Goal: Task Accomplishment & Management: Manage account settings

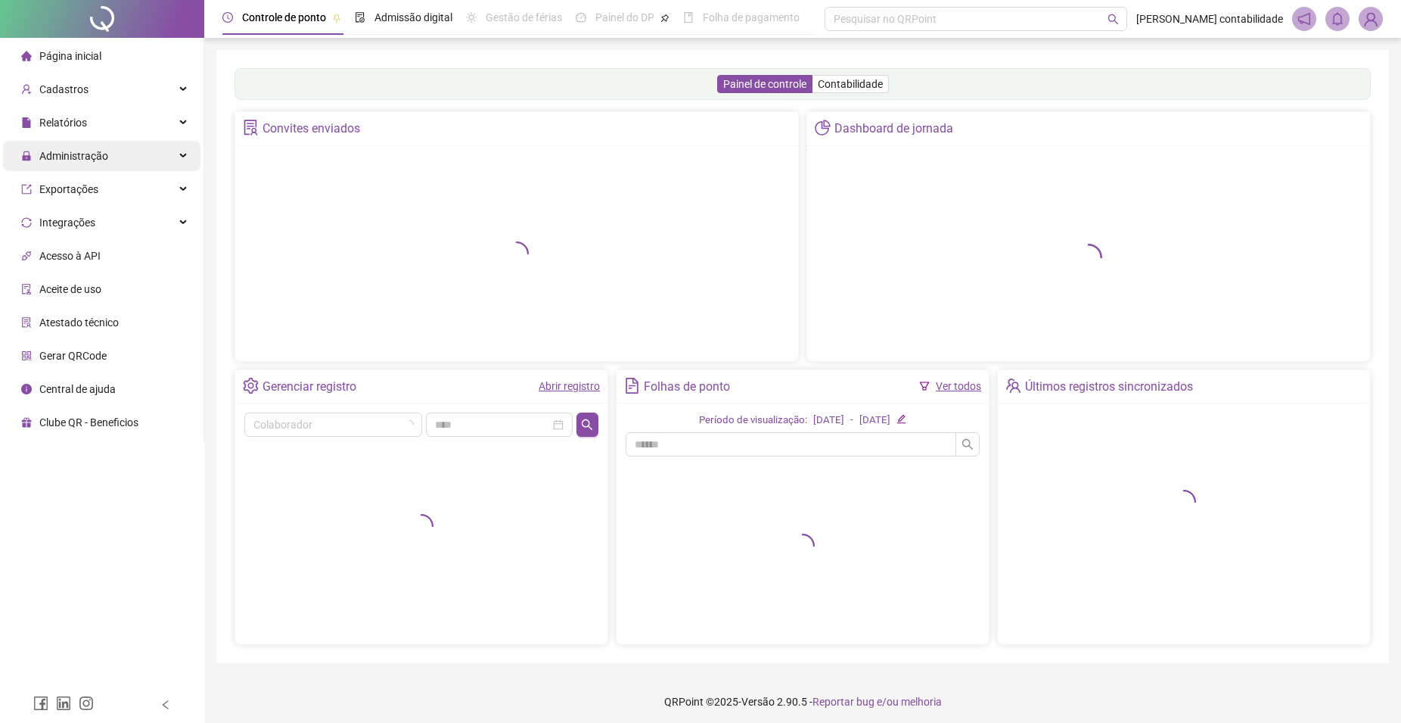
click at [89, 161] on span "Administração" at bounding box center [73, 156] width 69 height 12
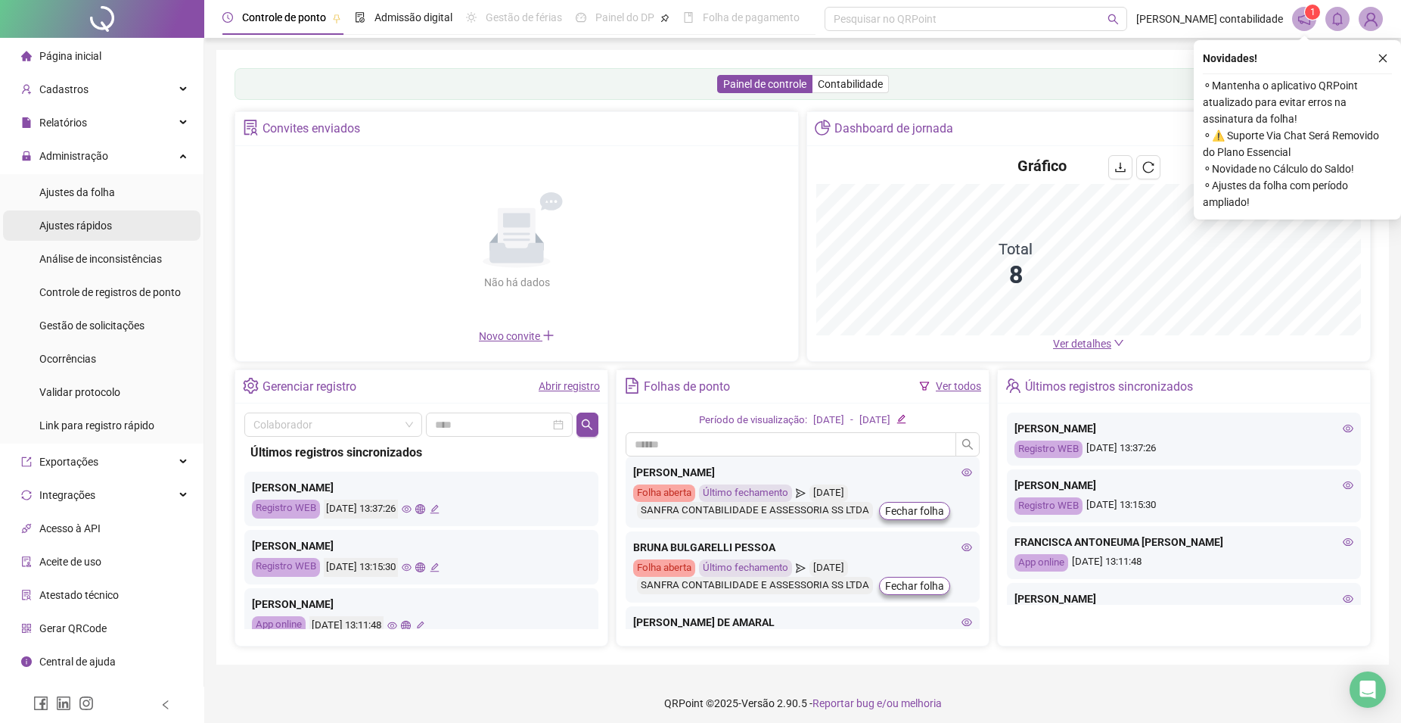
click at [95, 222] on span "Ajustes rápidos" at bounding box center [75, 225] width 73 height 12
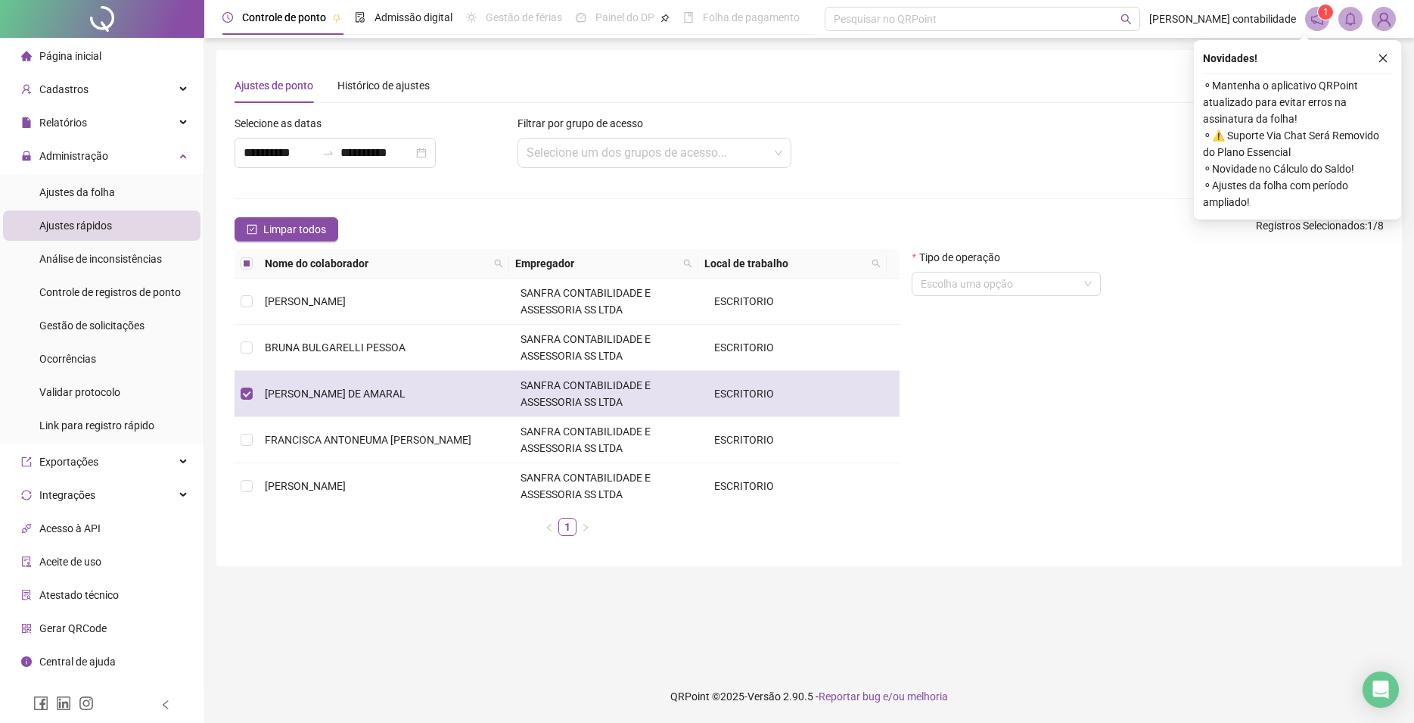
click at [598, 386] on span "SANFRA CONTABILIDADE E ASSESSORIA SS LTDA" at bounding box center [586, 393] width 130 height 29
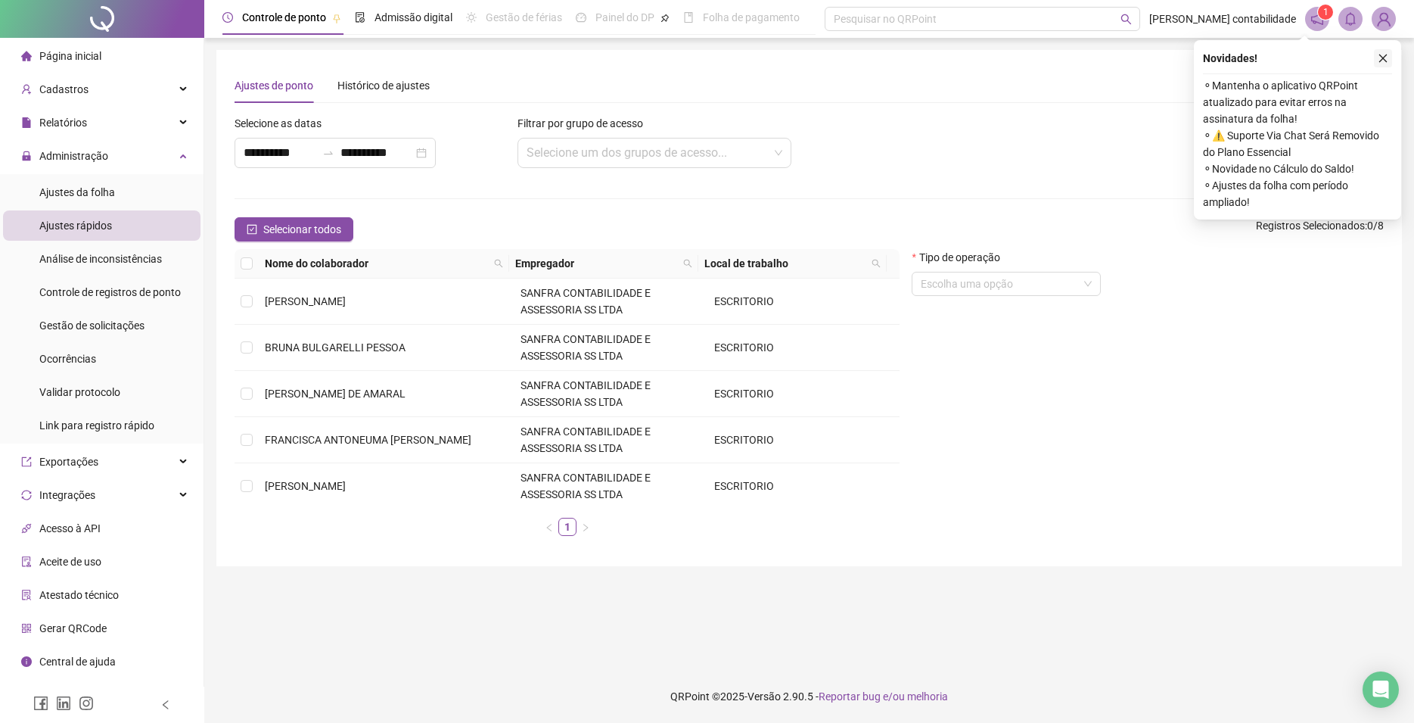
click at [1382, 55] on icon "close" at bounding box center [1383, 58] width 11 height 11
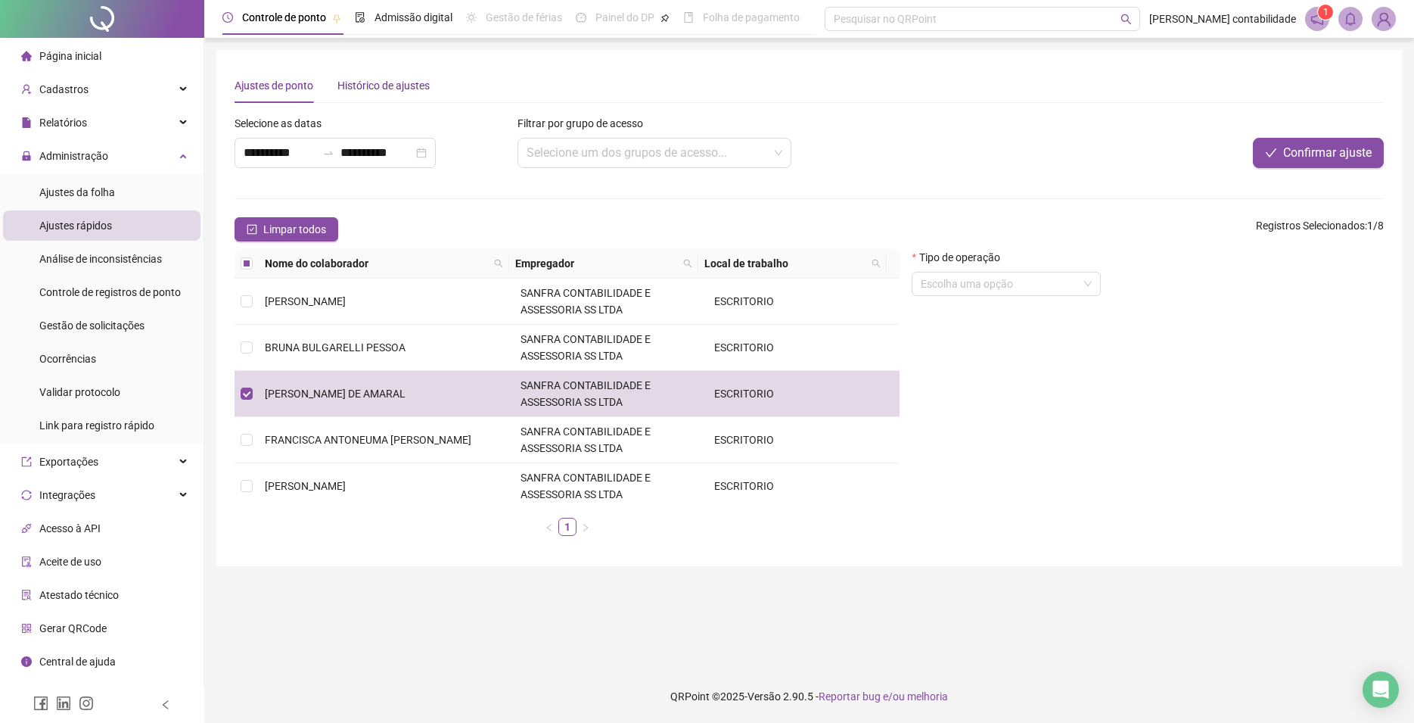
click at [390, 89] on div "Histórico de ajustes" at bounding box center [383, 85] width 92 height 17
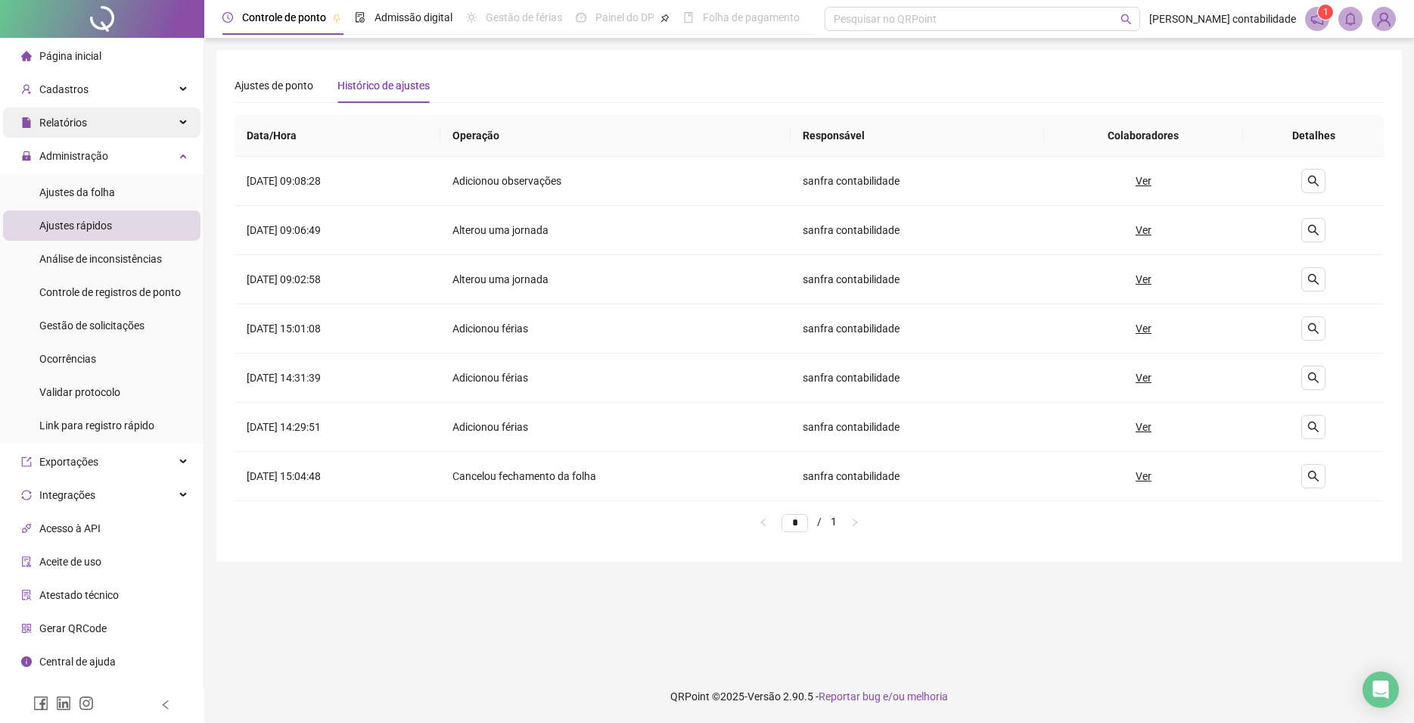
click at [80, 124] on span "Relatórios" at bounding box center [63, 123] width 48 height 12
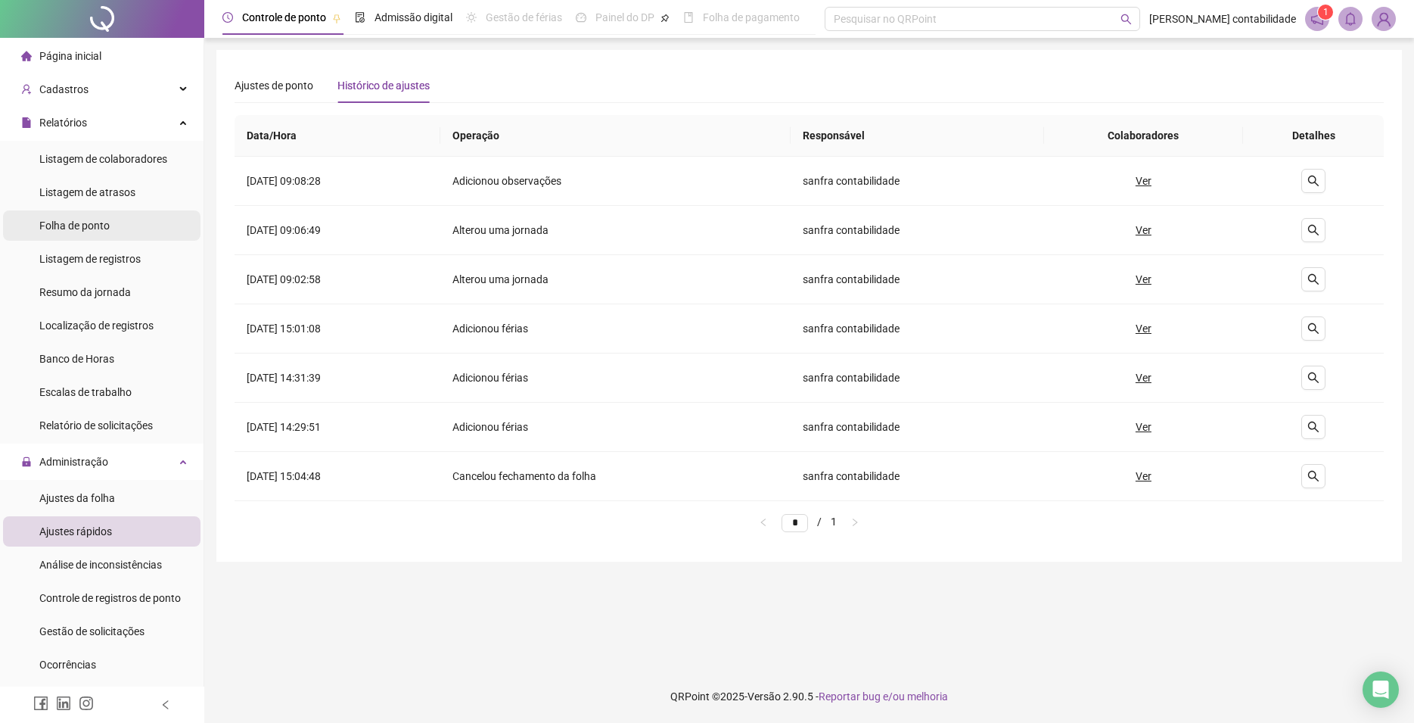
click at [92, 223] on span "Folha de ponto" at bounding box center [74, 225] width 70 height 12
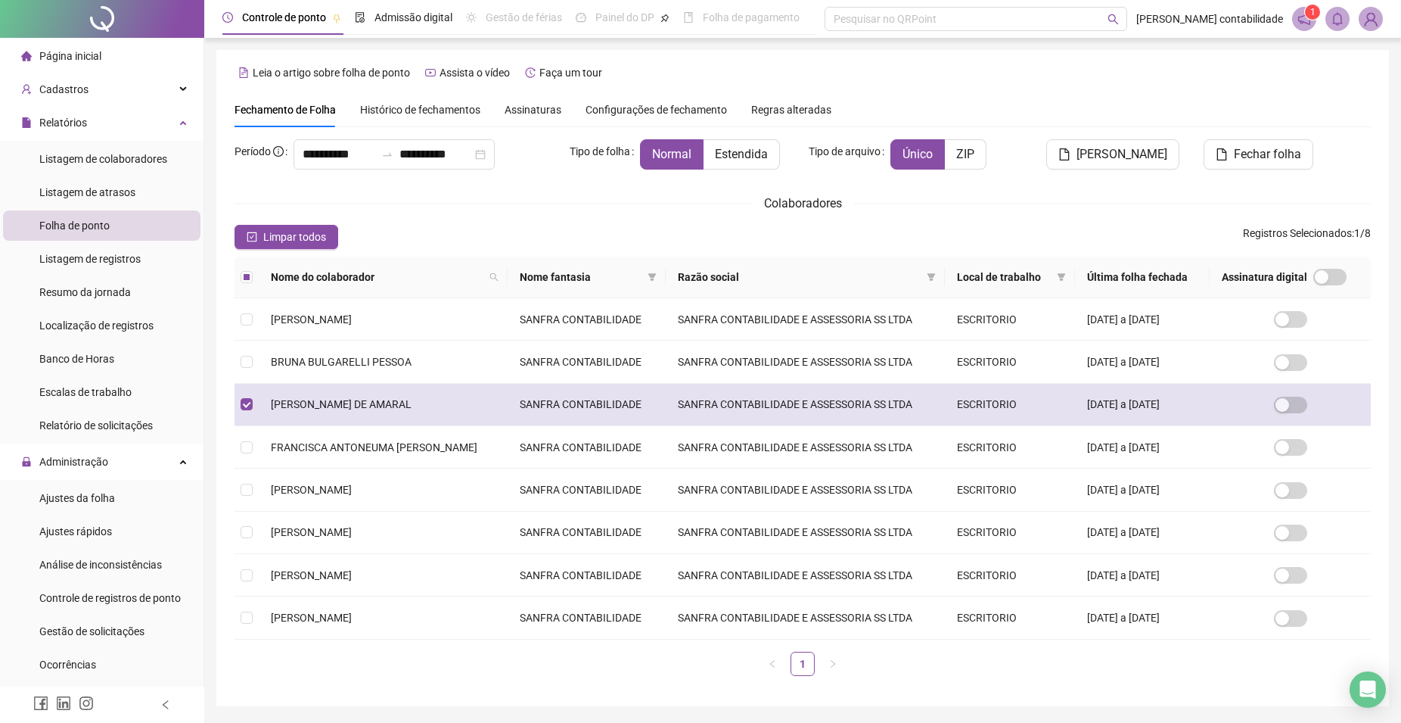
click at [306, 403] on span "[PERSON_NAME] DE AMARAL" at bounding box center [341, 404] width 141 height 12
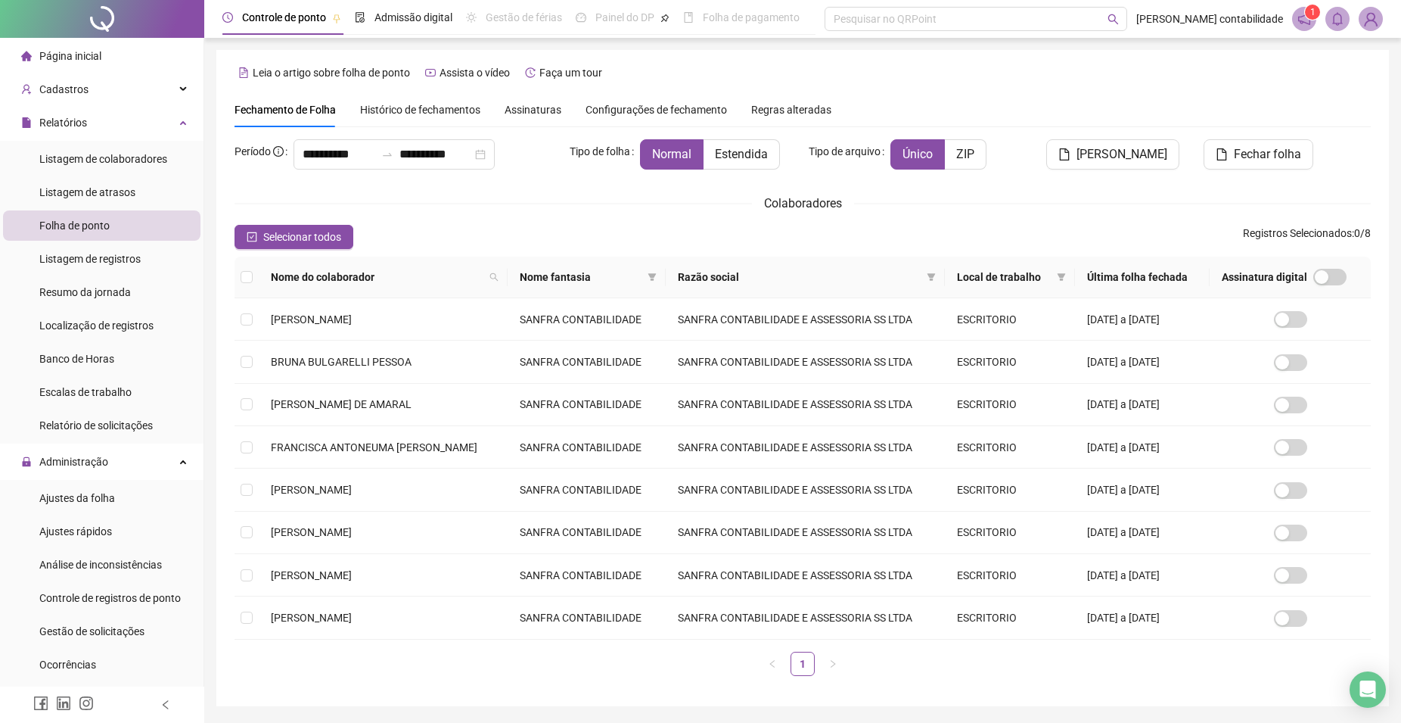
click at [1310, 17] on sup "1" at bounding box center [1312, 12] width 15 height 15
click at [1313, 9] on span "1" at bounding box center [1312, 12] width 5 height 11
click at [1301, 22] on icon "notification" at bounding box center [1305, 19] width 14 height 14
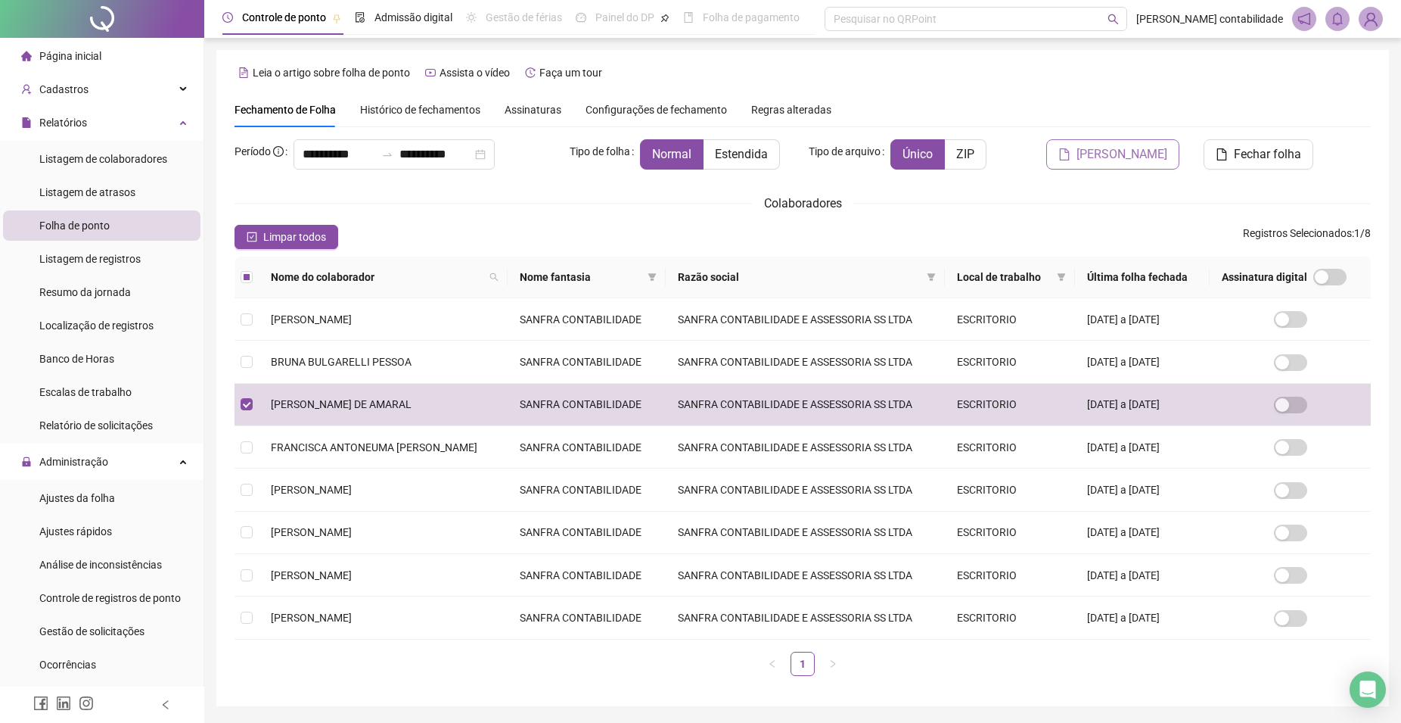
click at [1133, 152] on span "Gerar espelho" at bounding box center [1122, 154] width 91 height 18
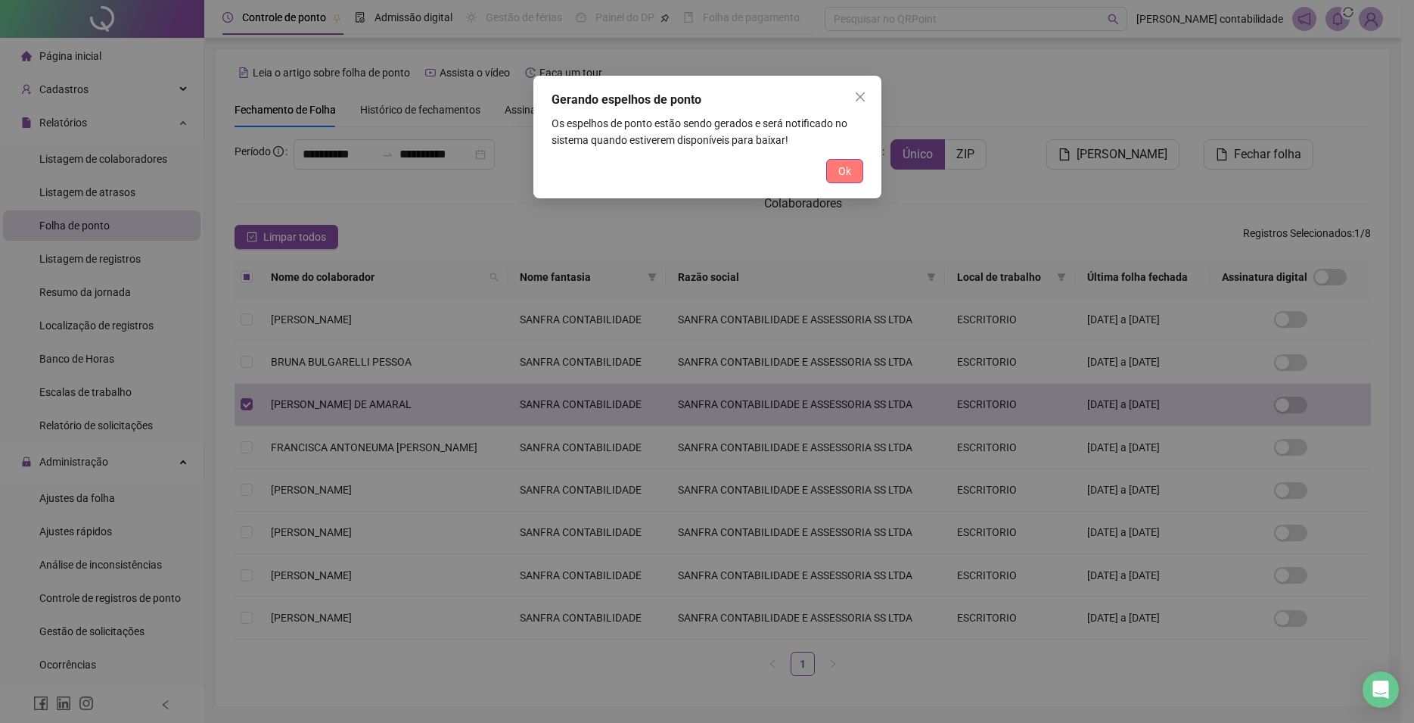
click at [837, 173] on button "Ok" at bounding box center [844, 171] width 37 height 24
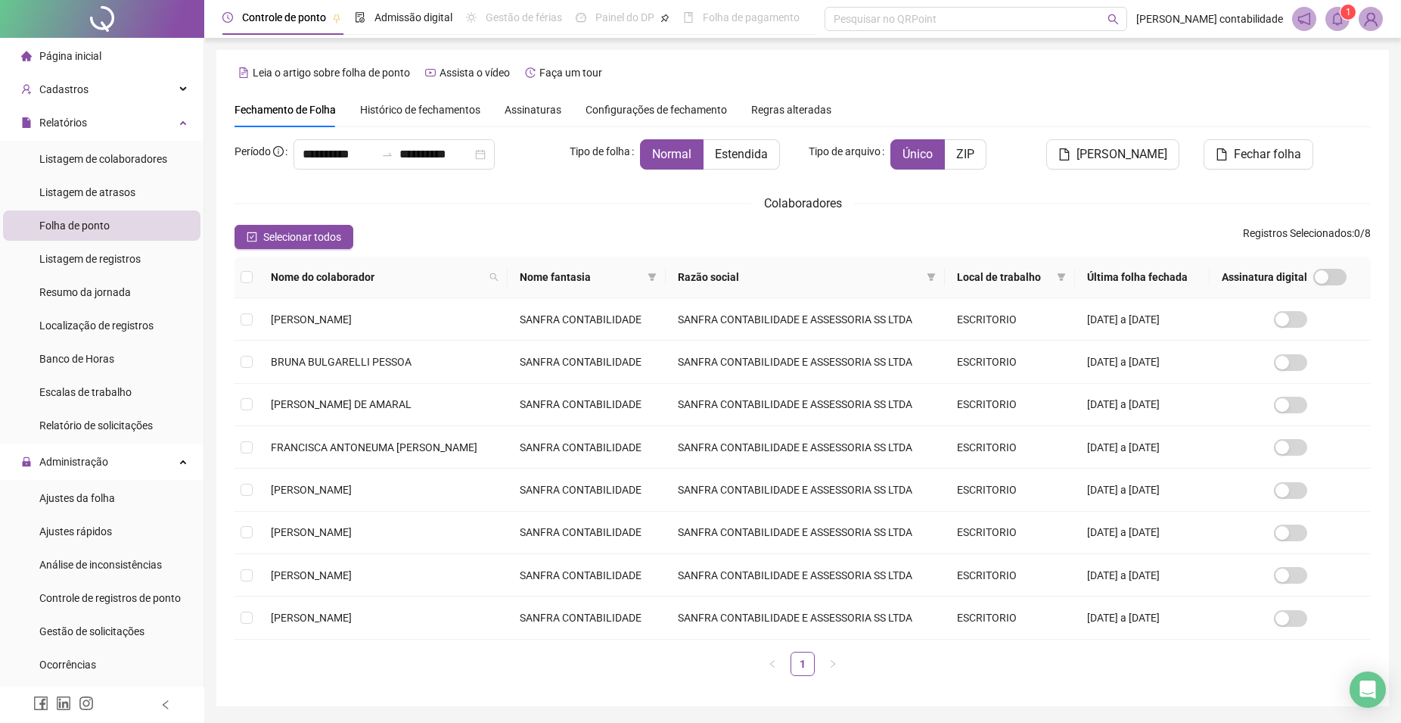
click at [1346, 21] on span at bounding box center [1338, 19] width 24 height 24
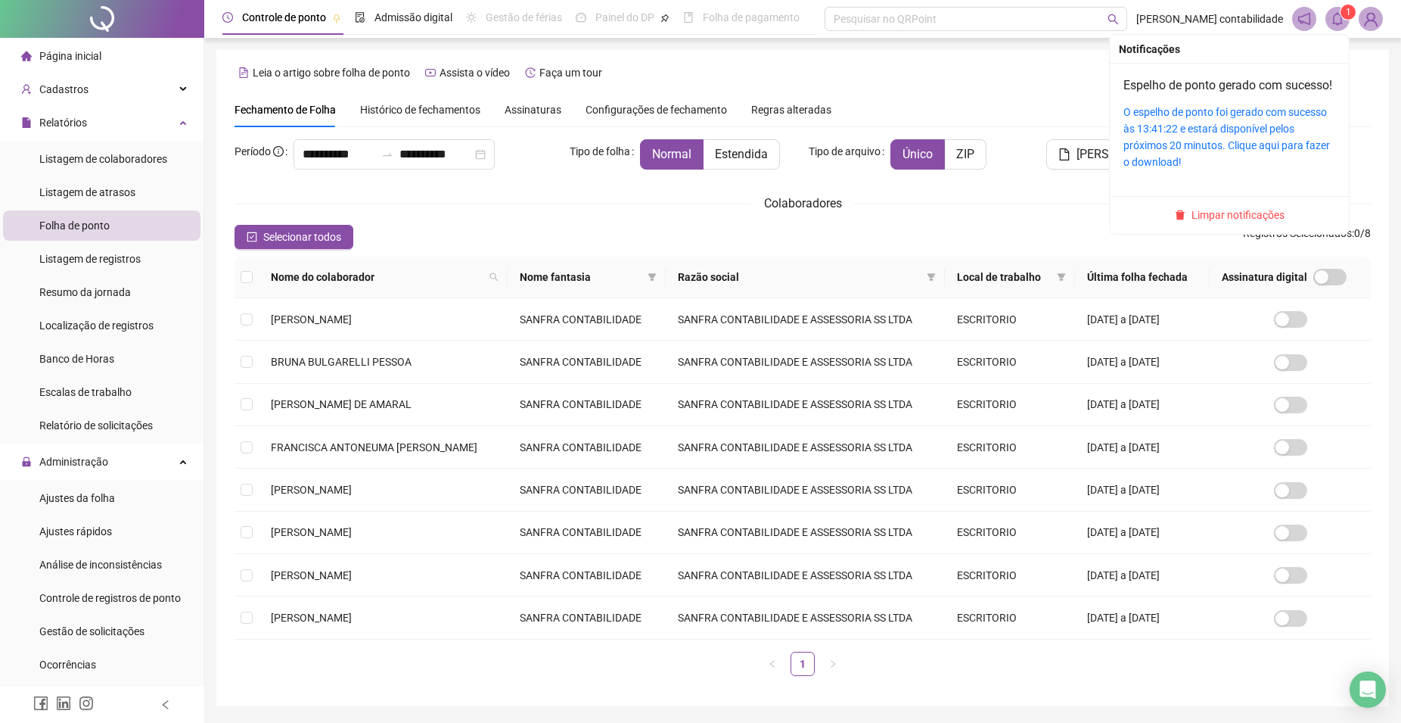
click at [1208, 121] on div "O espelho de ponto foi gerado com sucesso às 13:41:22 e estará disponível pelos…" at bounding box center [1230, 137] width 212 height 67
click at [1210, 89] on link "Espelho de ponto gerado com sucesso!" at bounding box center [1228, 85] width 209 height 14
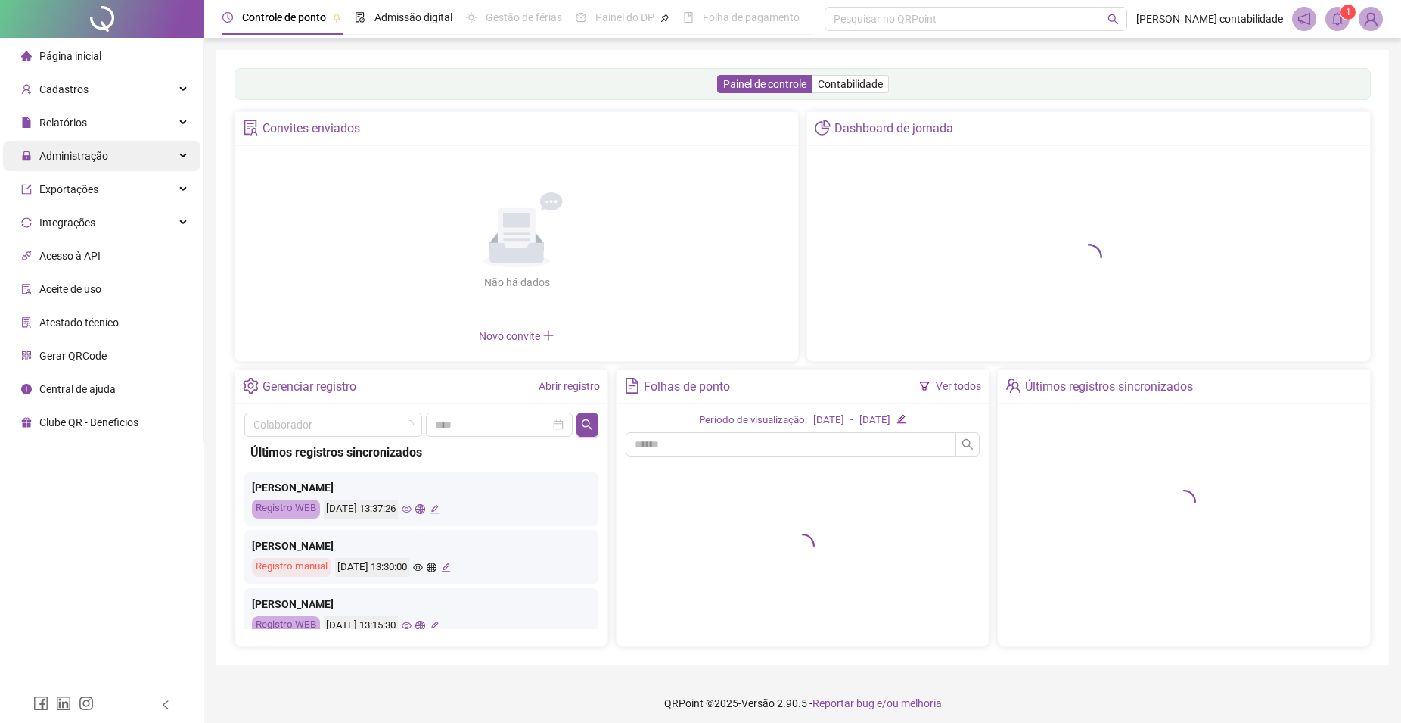
click at [63, 154] on span "Administração" at bounding box center [73, 156] width 69 height 12
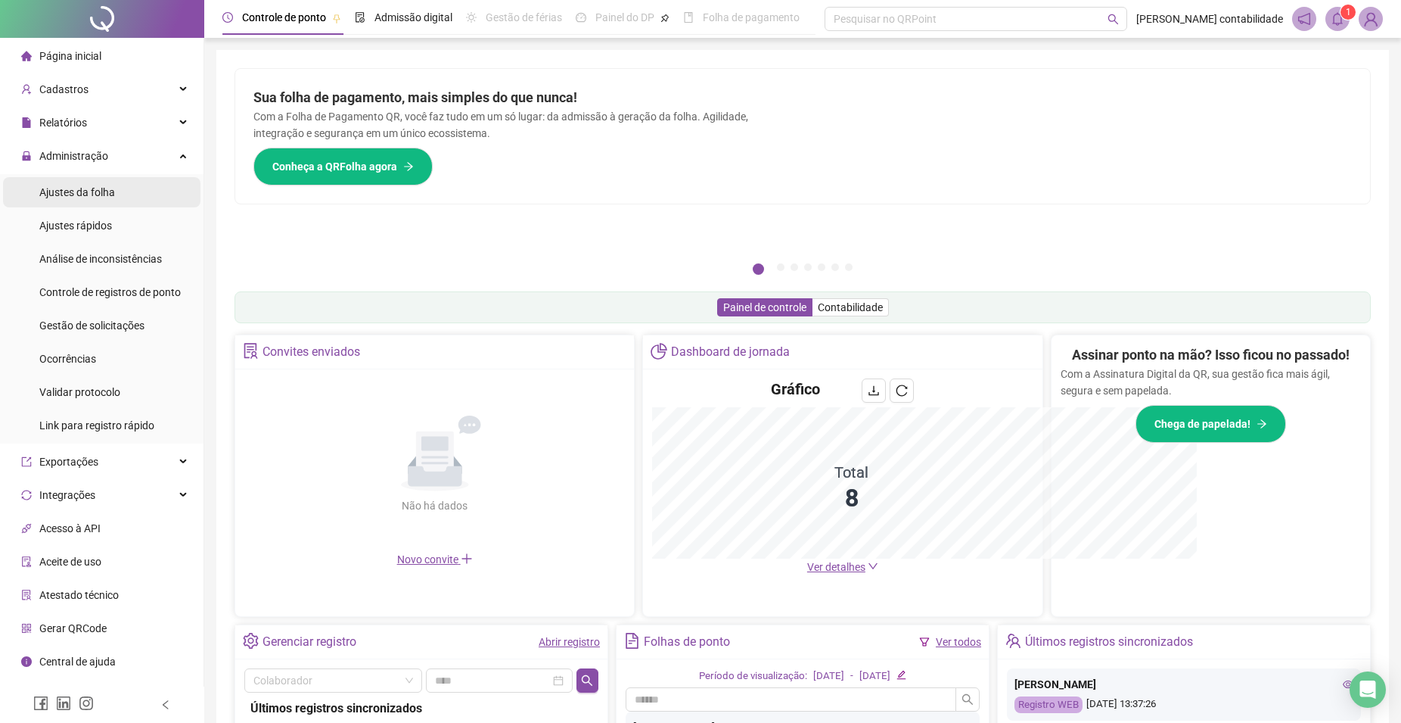
click at [101, 195] on span "Ajustes da folha" at bounding box center [77, 192] width 76 height 12
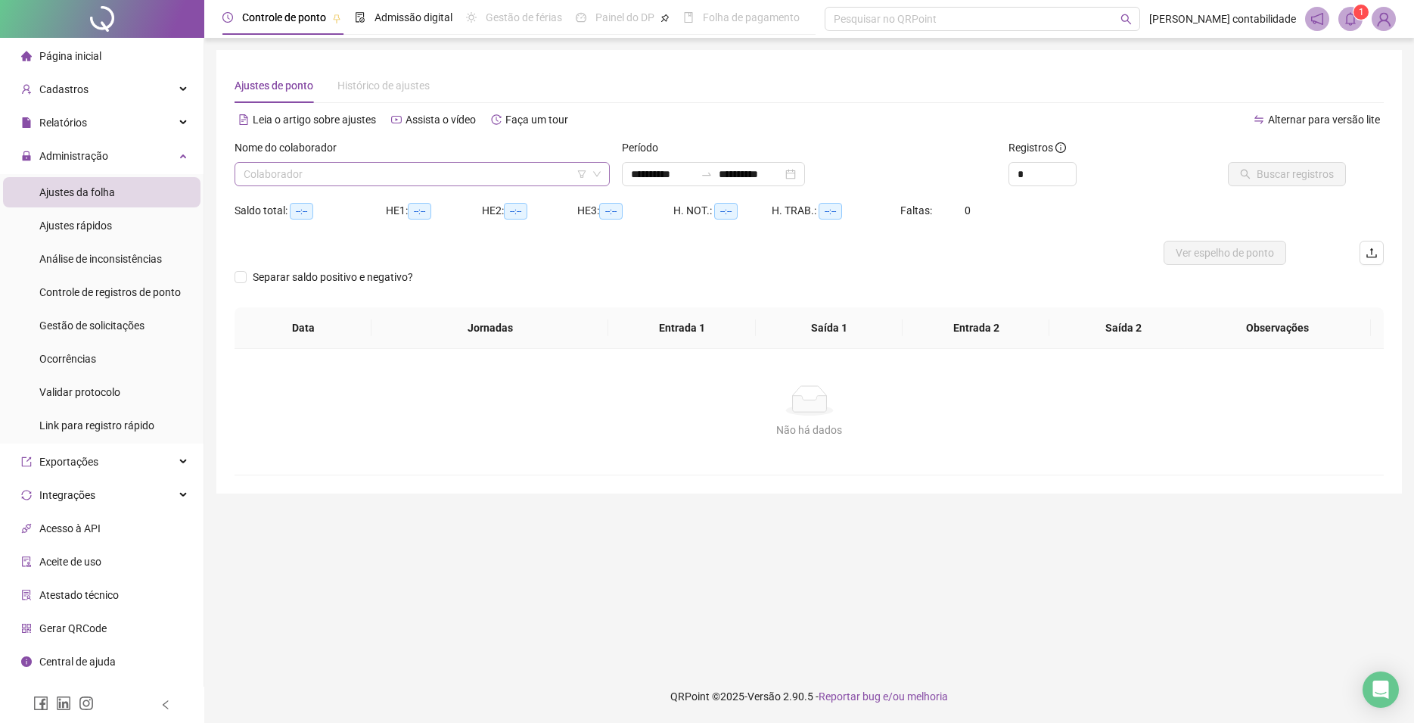
click at [303, 171] on input "search" at bounding box center [416, 174] width 344 height 23
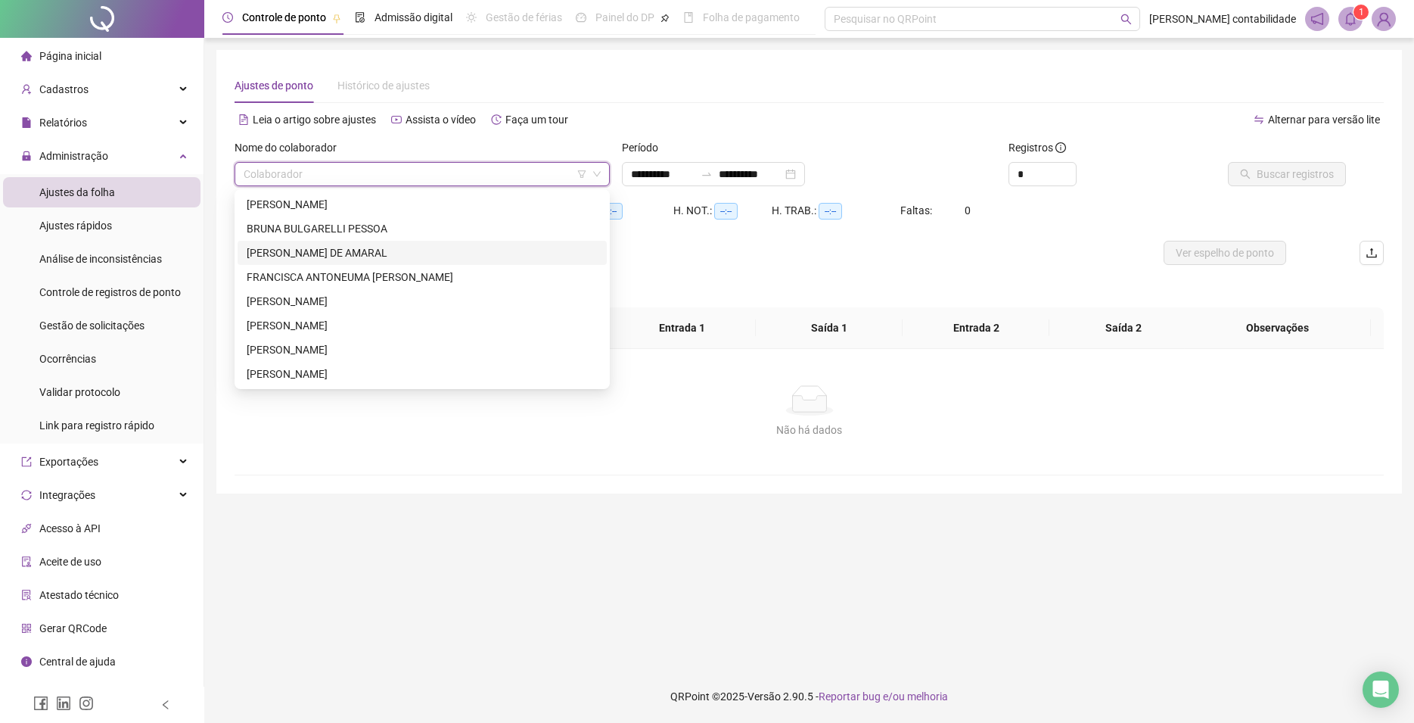
click at [275, 247] on div "[PERSON_NAME] DE AMARAL" at bounding box center [422, 252] width 351 height 17
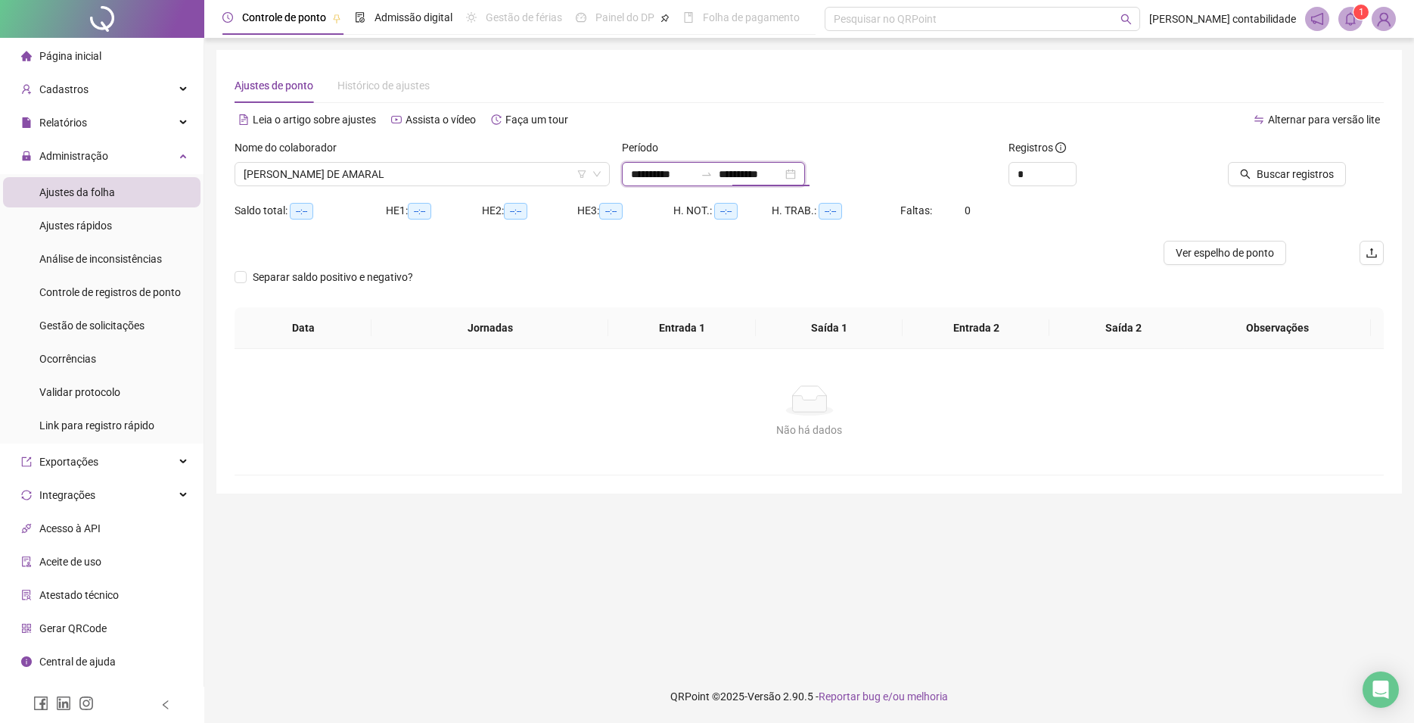
click at [743, 179] on input "**********" at bounding box center [751, 174] width 64 height 17
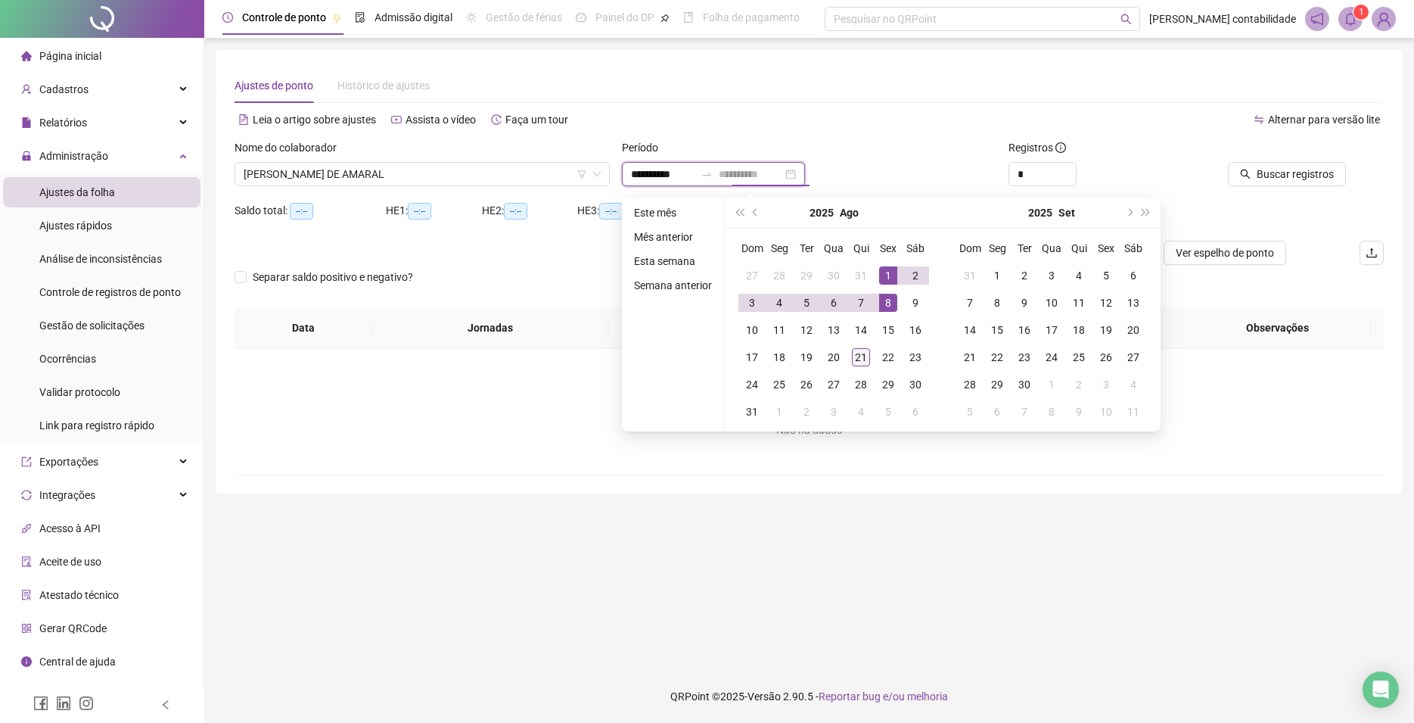
type input "**********"
click at [859, 361] on div "21" at bounding box center [861, 357] width 18 height 18
type input "**********"
click at [935, 154] on div "Período" at bounding box center [809, 150] width 375 height 23
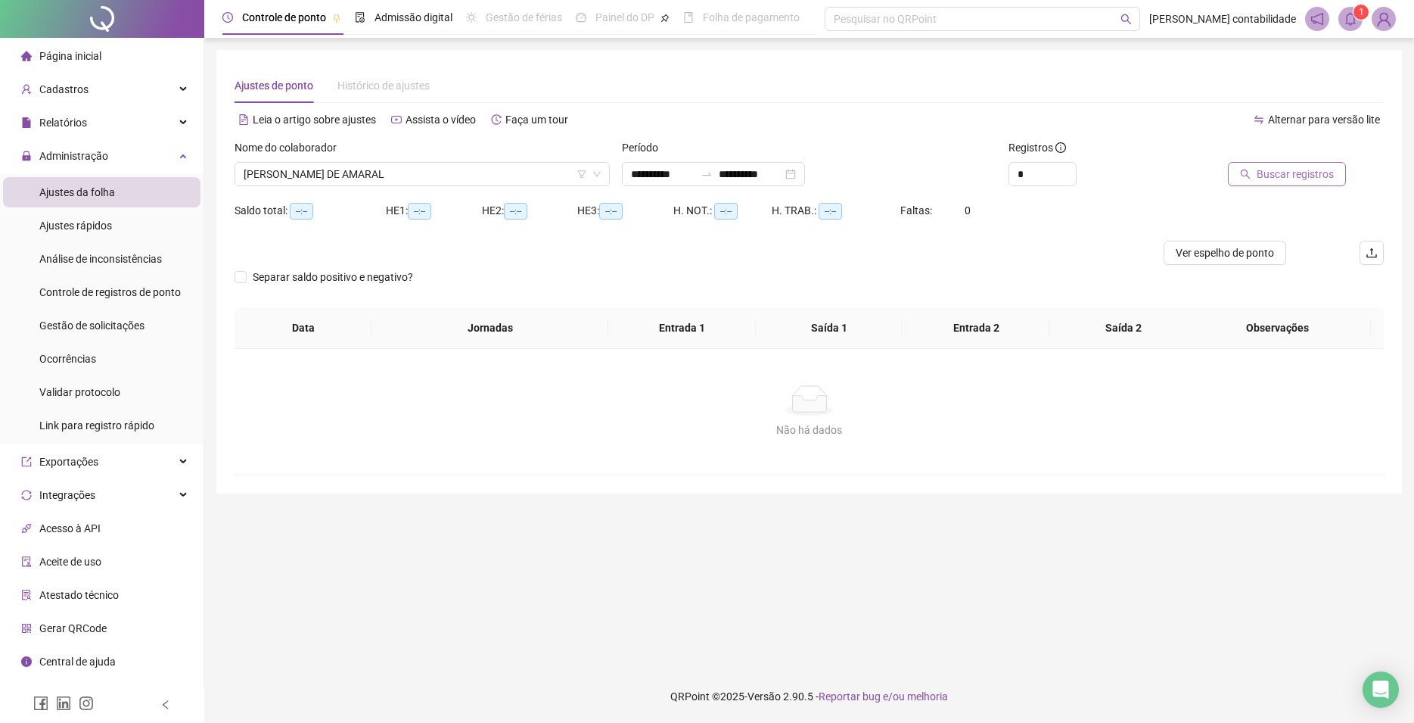
click at [1300, 179] on span "Buscar registros" at bounding box center [1295, 174] width 77 height 17
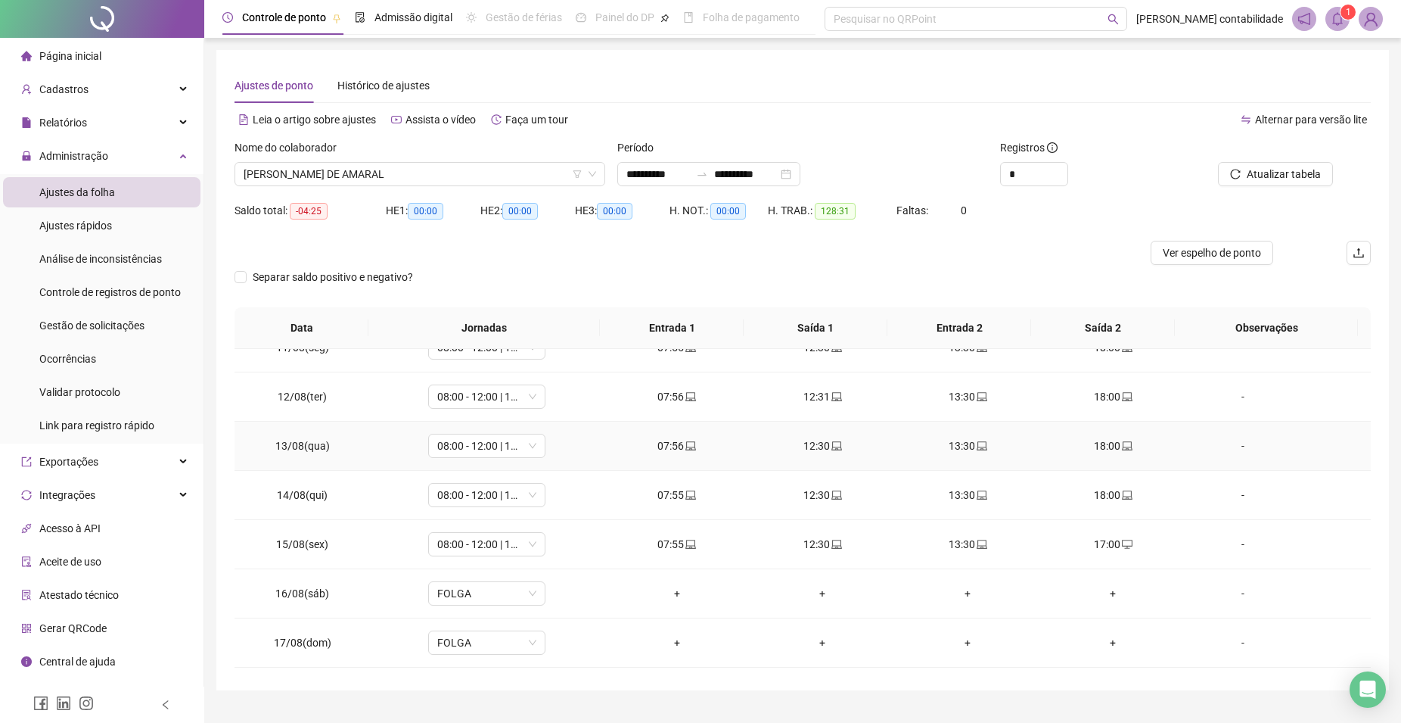
scroll to position [710, 0]
